Goal: Find specific page/section

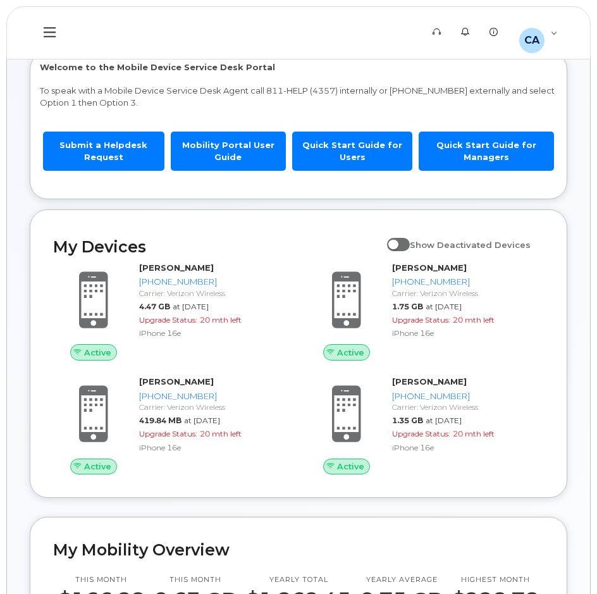
scroll to position [63, 0]
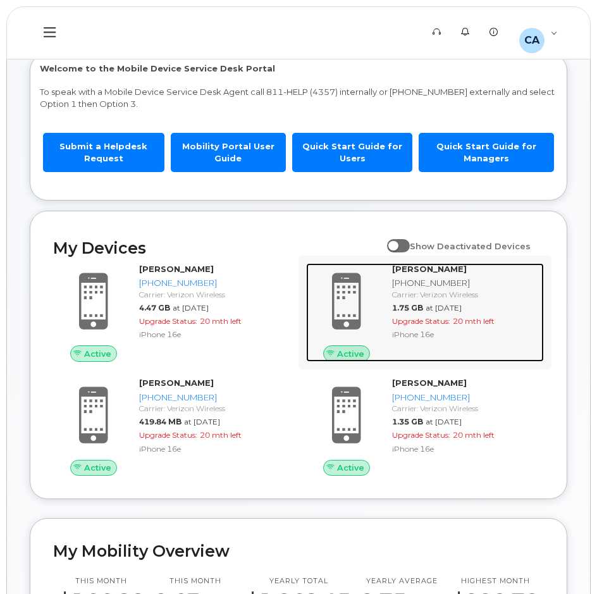
click at [428, 300] on div "[PERSON_NAME] [PHONE_NUMBER] Carrier: Verizon Wireless 1.75 GB at [DATE] Upgrad…" at bounding box center [465, 312] width 157 height 99
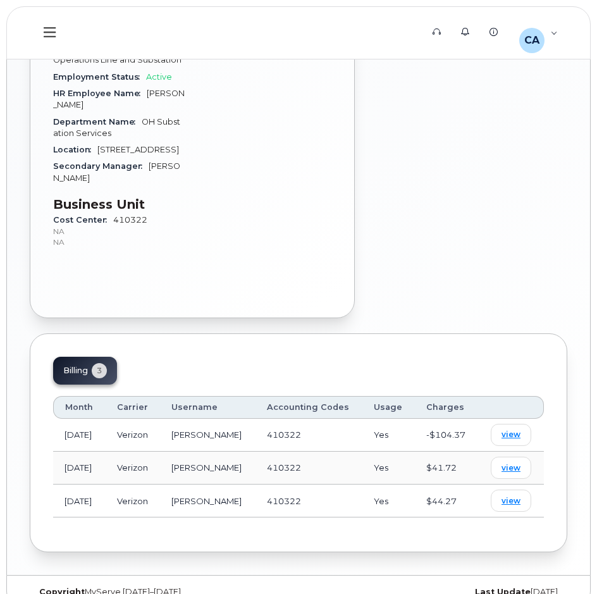
scroll to position [598, 0]
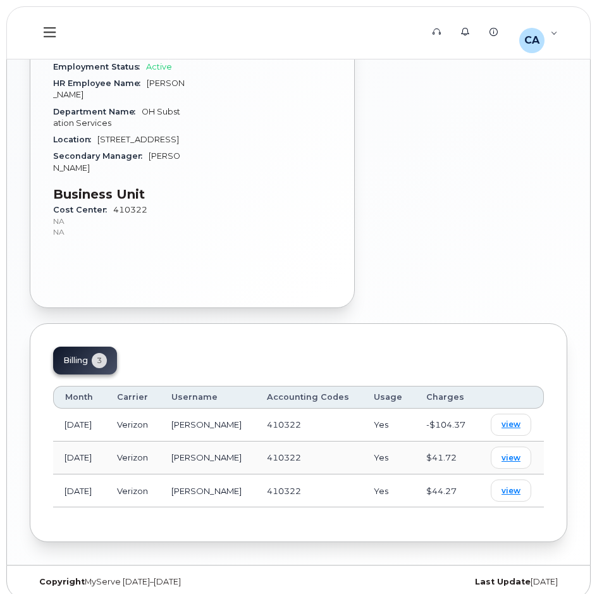
click at [96, 347] on div "Billing 3" at bounding box center [85, 361] width 64 height 28
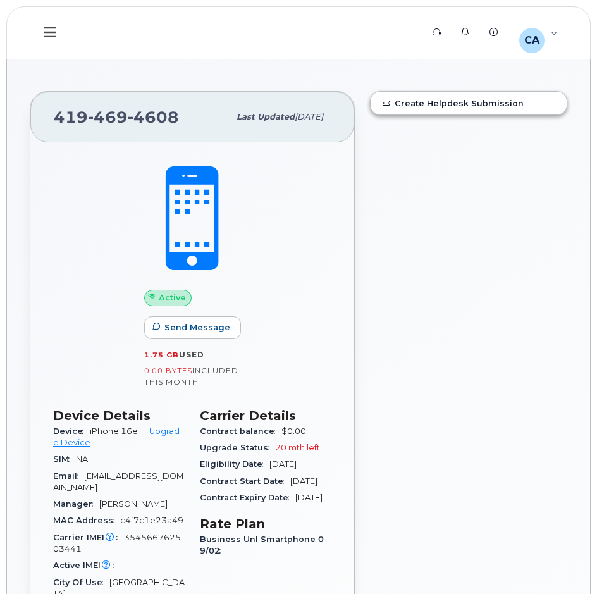
scroll to position [0, 0]
